Goal: Information Seeking & Learning: Learn about a topic

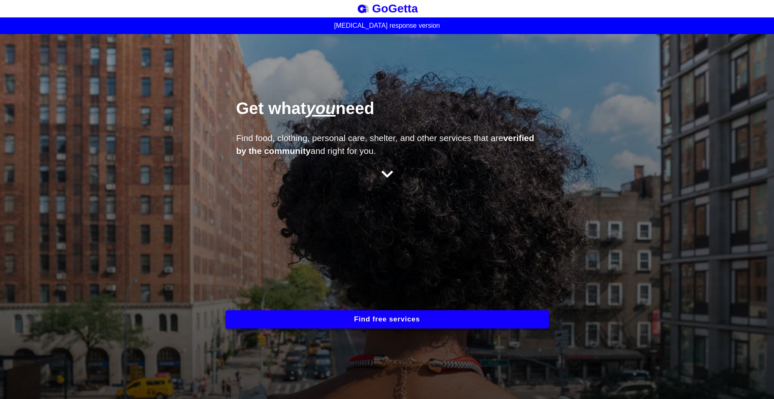
click at [274, 218] on div "Get what you need Find food, clothing, personal care, shelter, and other servic…" at bounding box center [387, 216] width 774 height 365
click at [371, 320] on button "Find free services" at bounding box center [387, 319] width 323 height 18
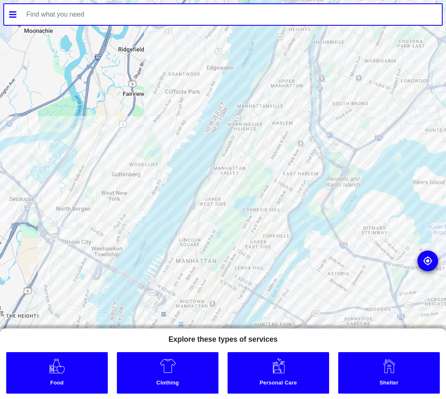
click at [263, 185] on div at bounding box center [223, 199] width 446 height 399
